Goal: Transaction & Acquisition: Purchase product/service

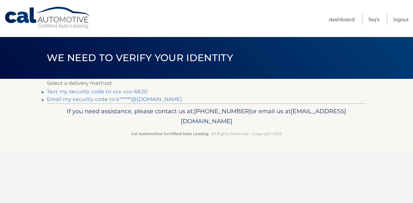
click at [140, 92] on link "Text my security code to xxx-xxx-6820" at bounding box center [97, 92] width 101 height 6
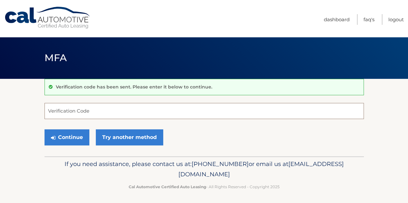
drag, startPoint x: 143, startPoint y: 111, endPoint x: 130, endPoint y: 112, distance: 13.3
click at [130, 112] on input "Verification Code" at bounding box center [203, 111] width 319 height 16
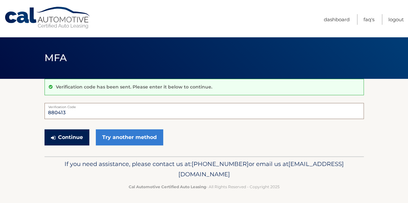
type input "880413"
click at [74, 132] on button "Continue" at bounding box center [66, 138] width 45 height 16
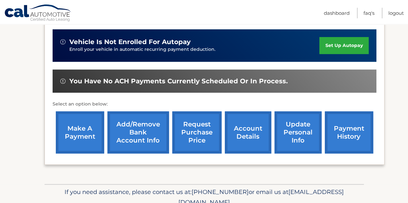
scroll to position [168, 0]
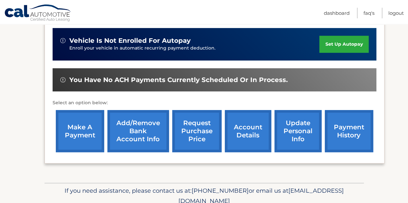
click at [77, 116] on link "make a payment" at bounding box center [80, 131] width 48 height 42
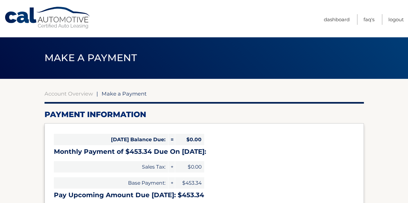
select select "ZDI1NmY1NGYtNjZmNi00MjcwLTlhZTgtYzg4MmMzYzAyNTli"
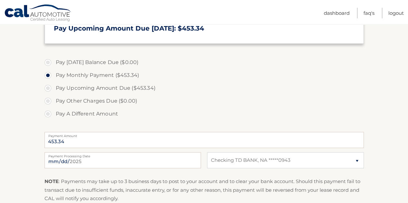
scroll to position [167, 0]
click at [170, 157] on label "Payment Processing Date" at bounding box center [122, 154] width 156 height 5
click at [170, 157] on input "2025-09-28" at bounding box center [122, 160] width 156 height 16
click at [144, 166] on input "2025-09-28" at bounding box center [122, 160] width 156 height 16
type input "2025-10-16"
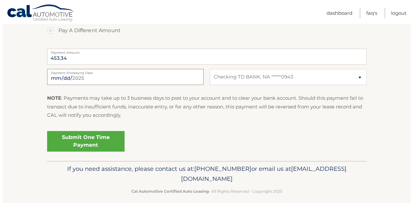
scroll to position [252, 0]
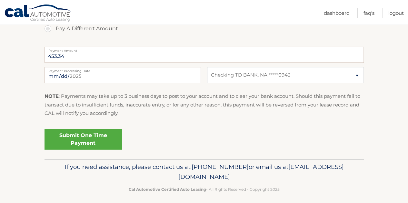
click at [77, 142] on link "Submit One Time Payment" at bounding box center [82, 139] width 77 height 21
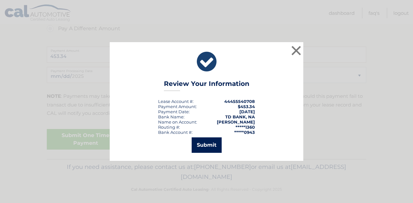
click at [201, 147] on button "Submit" at bounding box center [206, 145] width 30 height 15
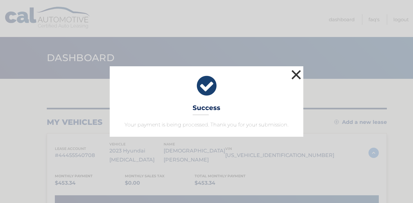
click at [295, 75] on button "×" at bounding box center [295, 74] width 13 height 13
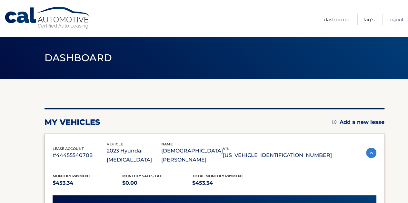
click at [394, 21] on link "Logout" at bounding box center [395, 19] width 15 height 11
